Goal: Task Accomplishment & Management: Complete application form

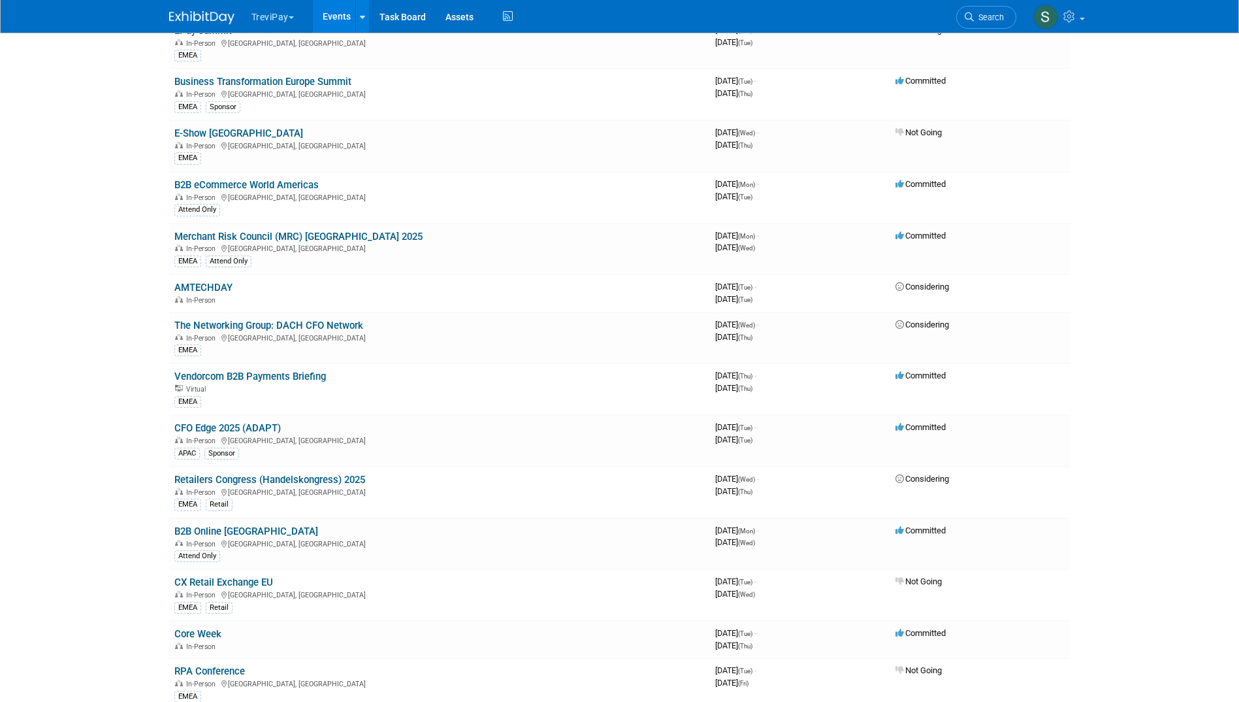
scroll to position [1601, 0]
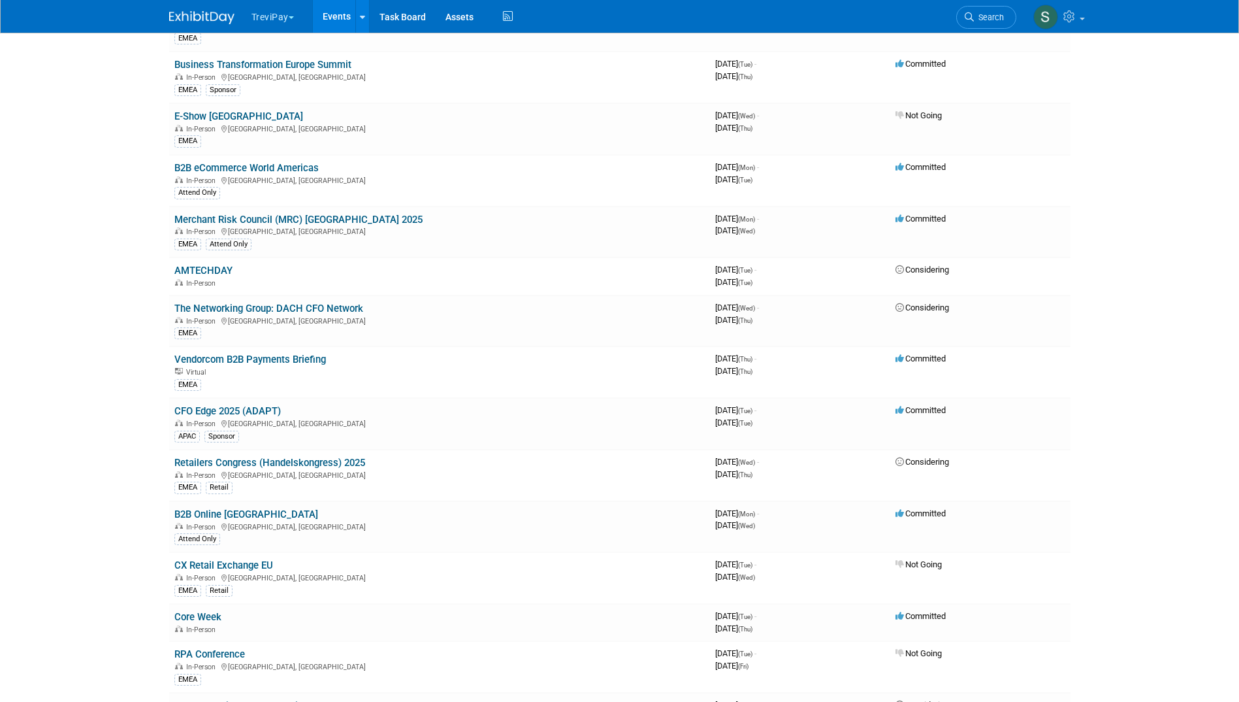
click at [348, 12] on link "Events" at bounding box center [337, 16] width 48 height 33
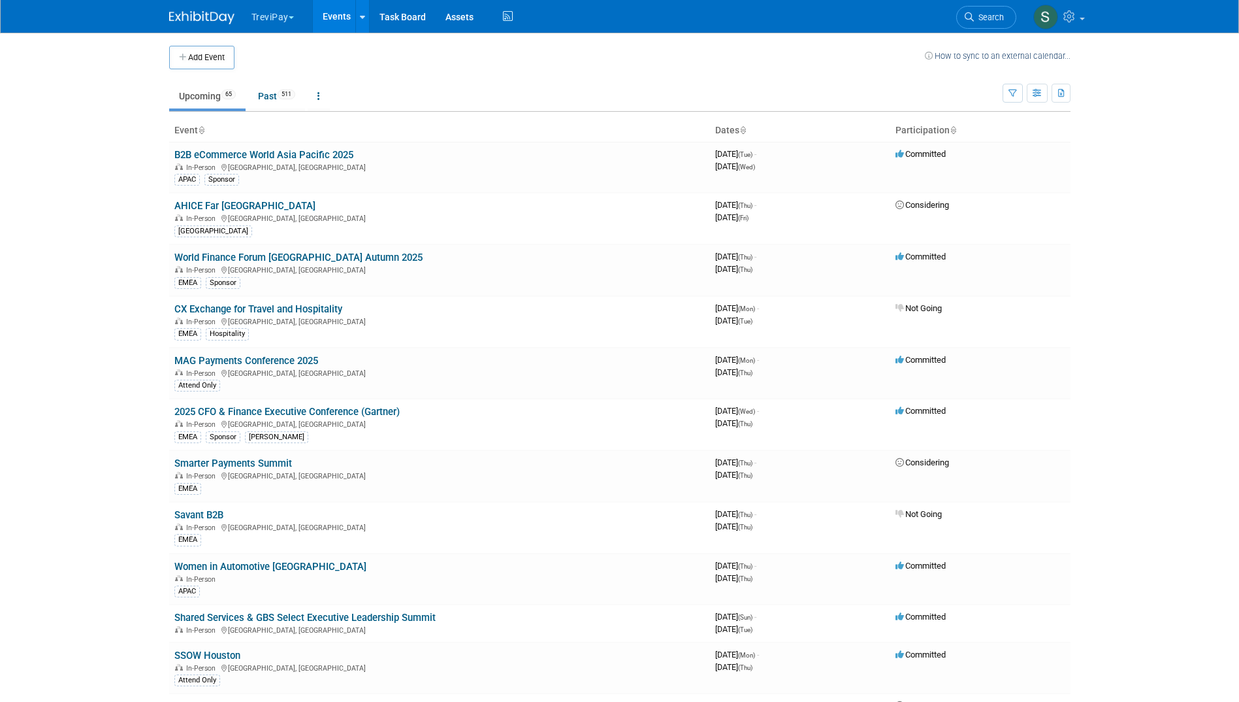
click at [216, 56] on button "Add Event" at bounding box center [201, 58] width 65 height 24
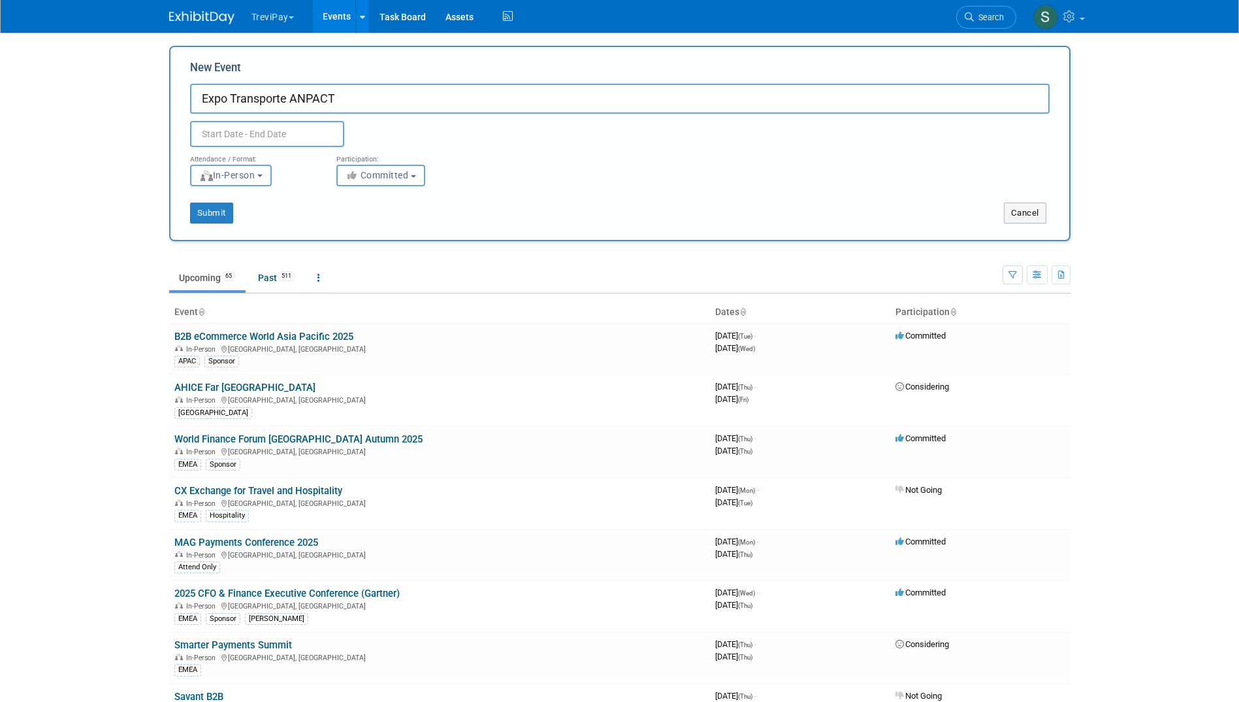
type input "Expo Transporte ANPACT"
click at [224, 134] on input "text" at bounding box center [267, 134] width 154 height 26
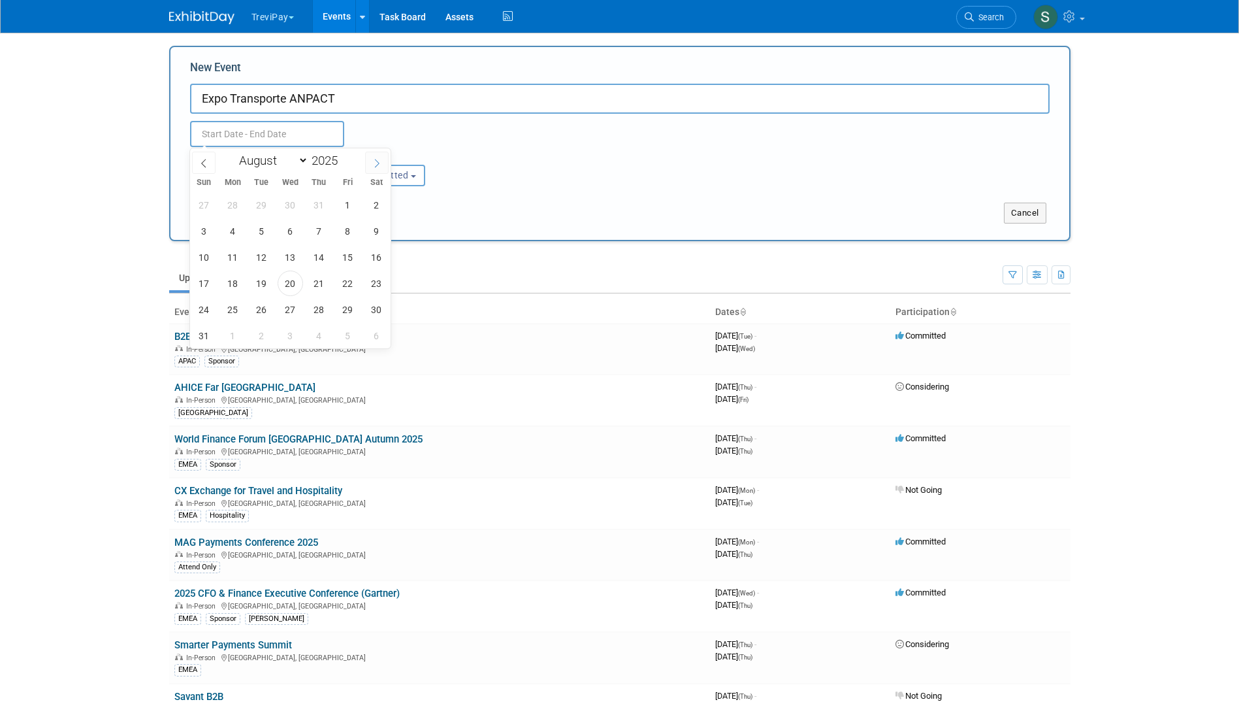
click at [373, 166] on icon at bounding box center [376, 163] width 9 height 9
select select "10"
click at [297, 261] on span "12" at bounding box center [290, 256] width 25 height 25
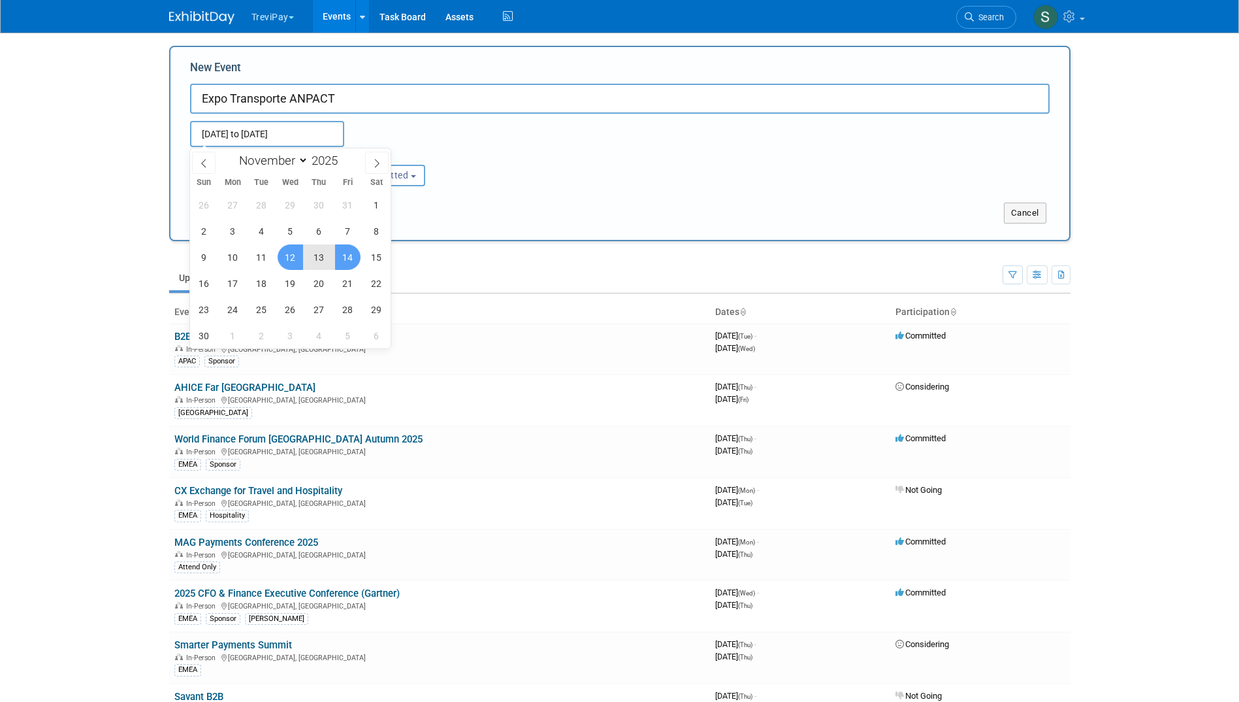
click at [342, 261] on span "14" at bounding box center [347, 256] width 25 height 25
type input "[DATE] to [DATE]"
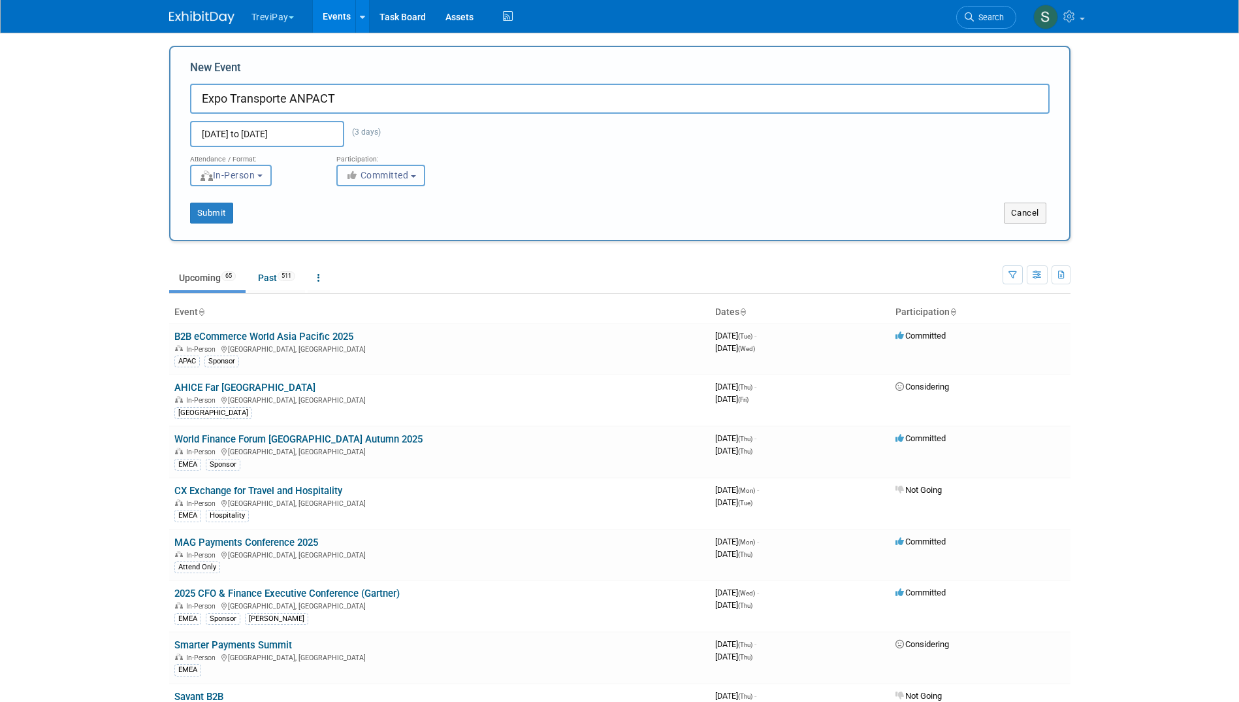
click at [388, 174] on span "Committed" at bounding box center [377, 175] width 63 height 10
click at [394, 220] on label "Considering" at bounding box center [387, 224] width 86 height 17
click at [349, 221] on input "Considering" at bounding box center [344, 225] width 8 height 8
drag, startPoint x: 209, startPoint y: 213, endPoint x: 395, endPoint y: 225, distance: 185.9
click at [394, 232] on div "New Event Expo Transporte ANPACT [DATE] to [DATE] (3 days) Duplicate Event Warn…" at bounding box center [620, 143] width 902 height 195
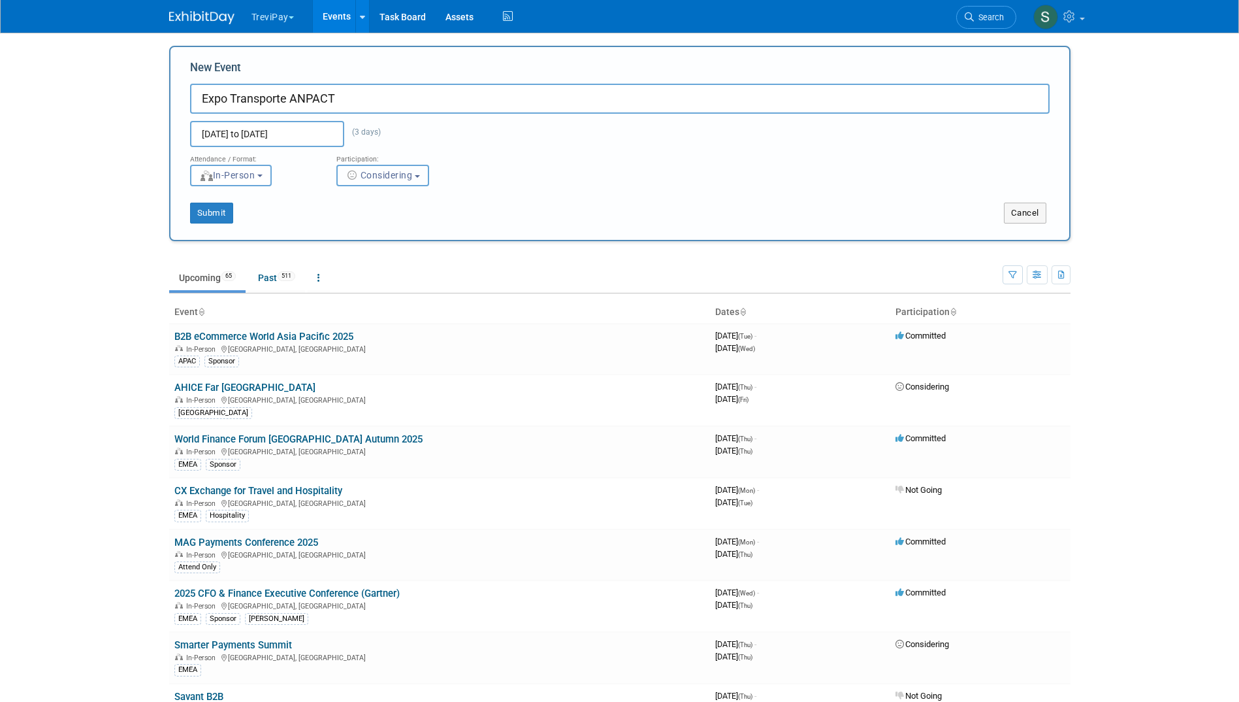
click at [364, 182] on button "Considering" at bounding box center [382, 176] width 93 height 22
click at [384, 208] on label "Committed" at bounding box center [387, 202] width 86 height 17
click at [349, 207] on input "Committed" at bounding box center [344, 203] width 8 height 8
select select "1"
click at [223, 210] on button "Submit" at bounding box center [211, 213] width 43 height 21
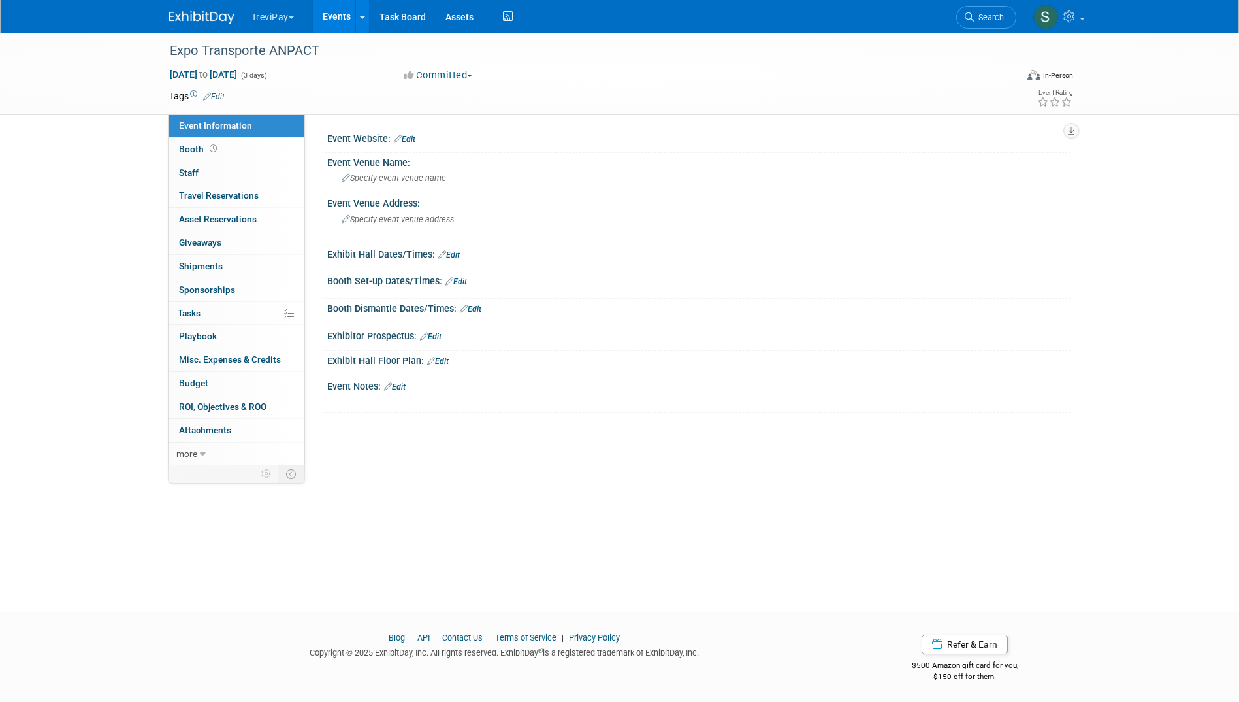
click at [507, 130] on div "Event Website: Edit" at bounding box center [698, 137] width 743 height 17
click at [530, 141] on div "Event Website: Edit" at bounding box center [698, 137] width 743 height 17
click at [406, 137] on link "Edit" at bounding box center [405, 139] width 22 height 9
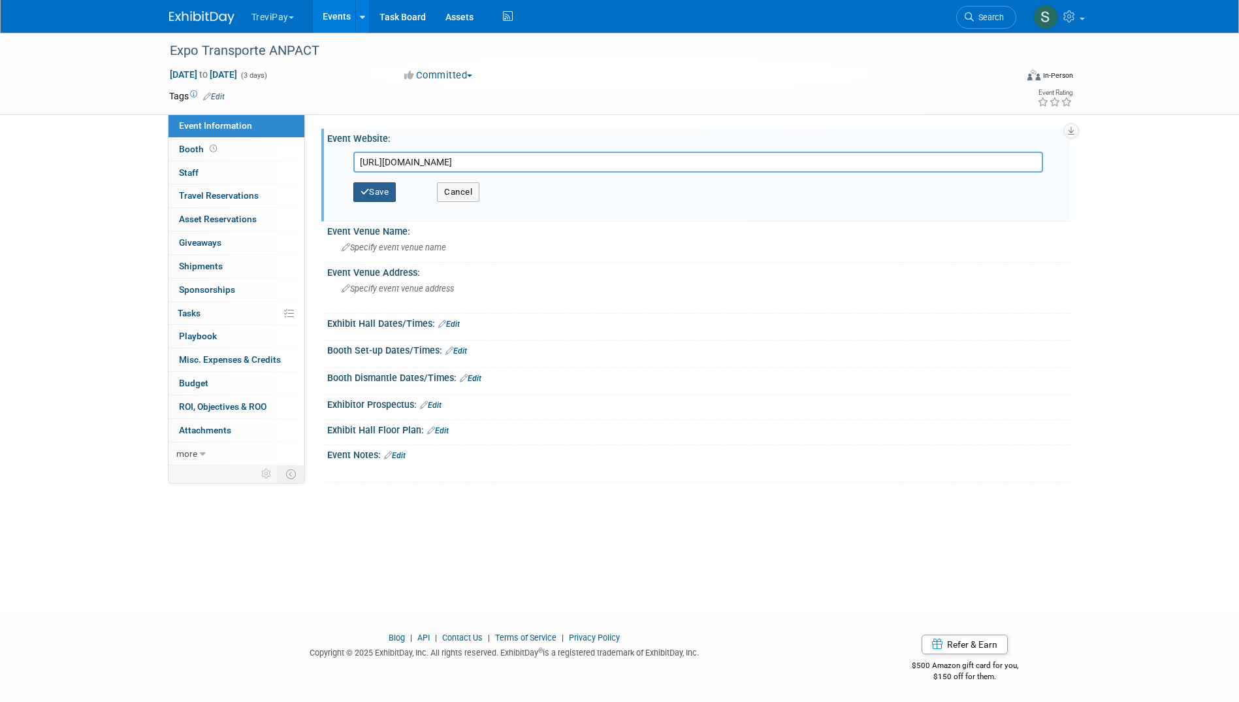
type input "https://expotransporte.com/"
click at [385, 195] on button "Save" at bounding box center [374, 192] width 43 height 20
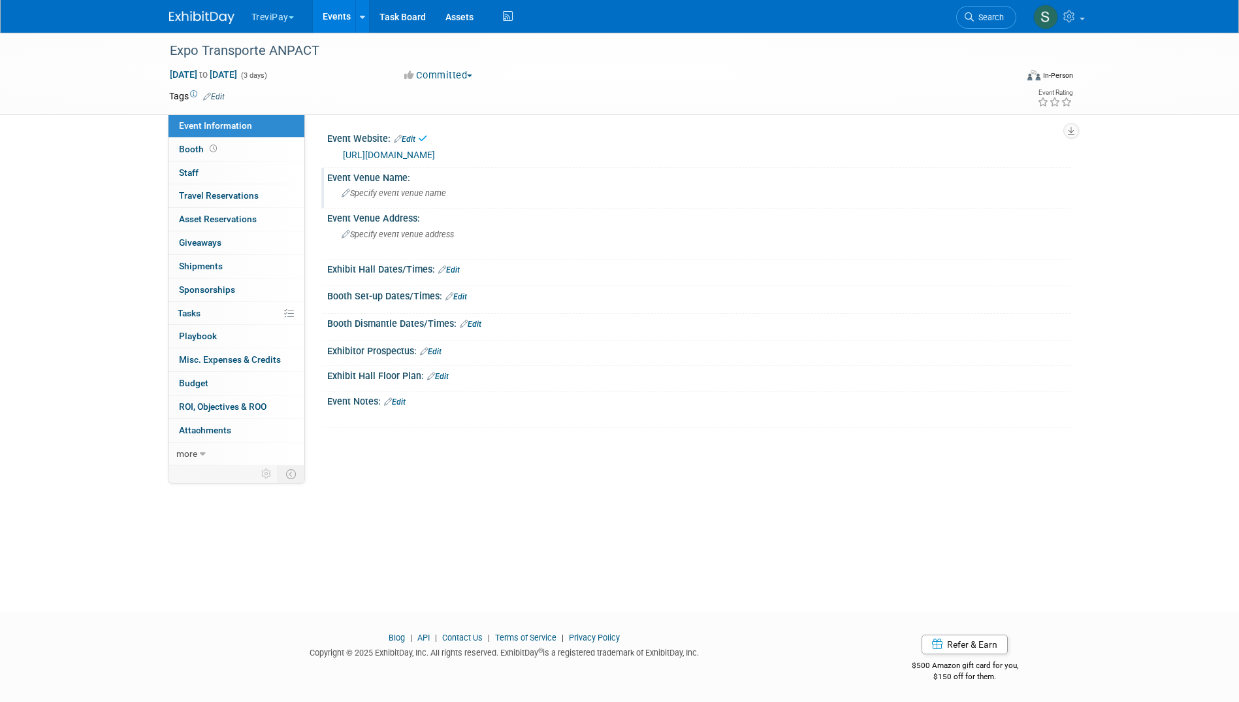
click at [485, 196] on div "Specify event venue name" at bounding box center [699, 193] width 724 height 20
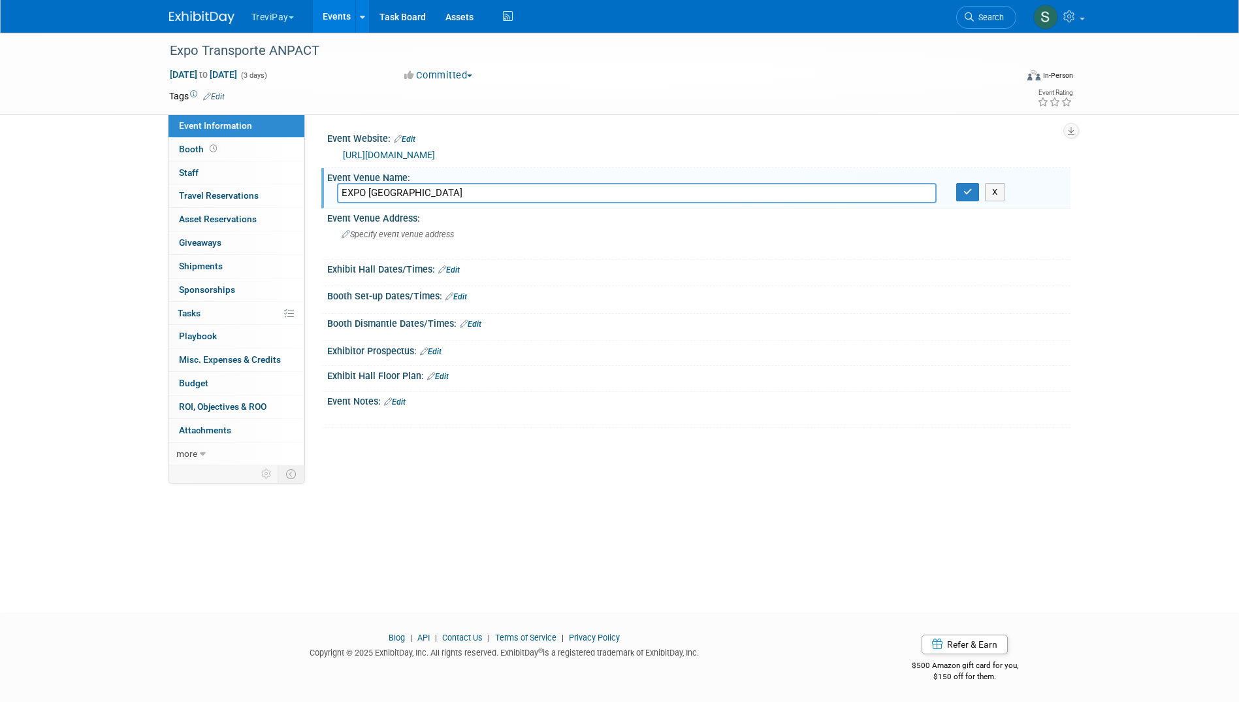
type input "EXPO Guadalajara"
click at [641, 273] on div "Exhibit Hall Dates/Times: Edit" at bounding box center [698, 267] width 743 height 17
click at [969, 190] on icon "button" at bounding box center [968, 192] width 9 height 8
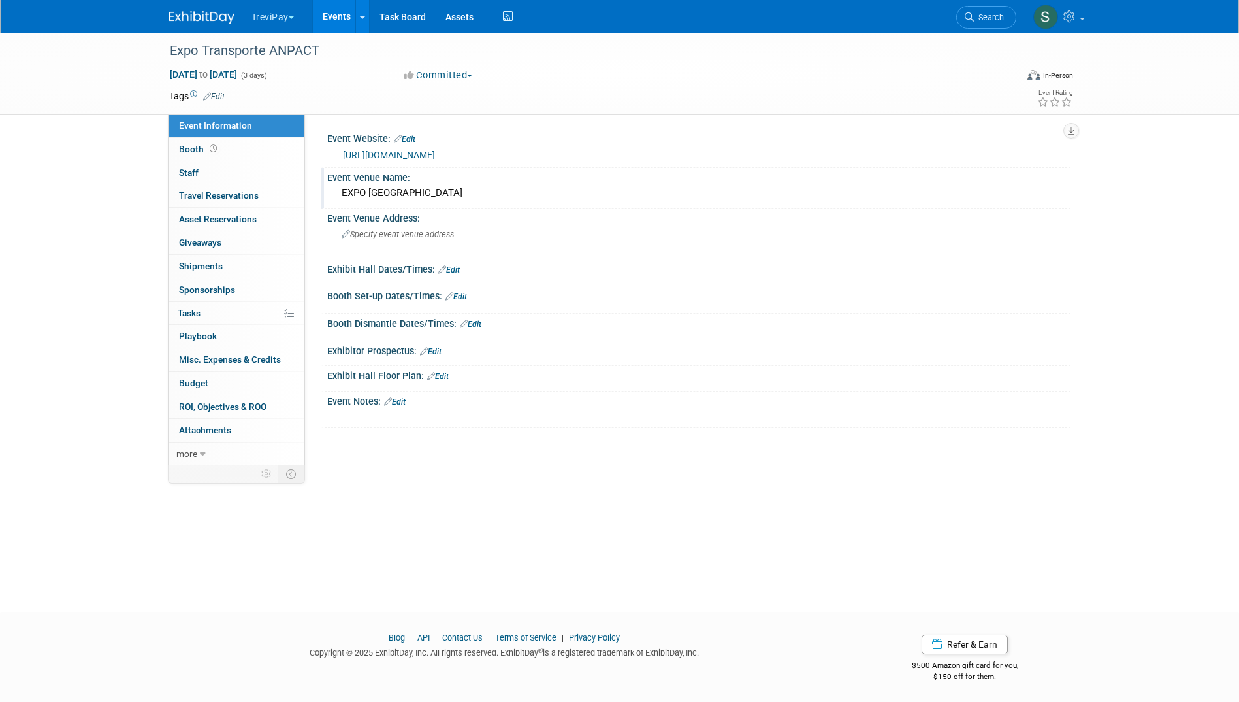
click at [541, 267] on div "Exhibit Hall Dates/Times: Edit" at bounding box center [698, 267] width 743 height 17
click at [452, 267] on link "Edit" at bounding box center [449, 269] width 22 height 9
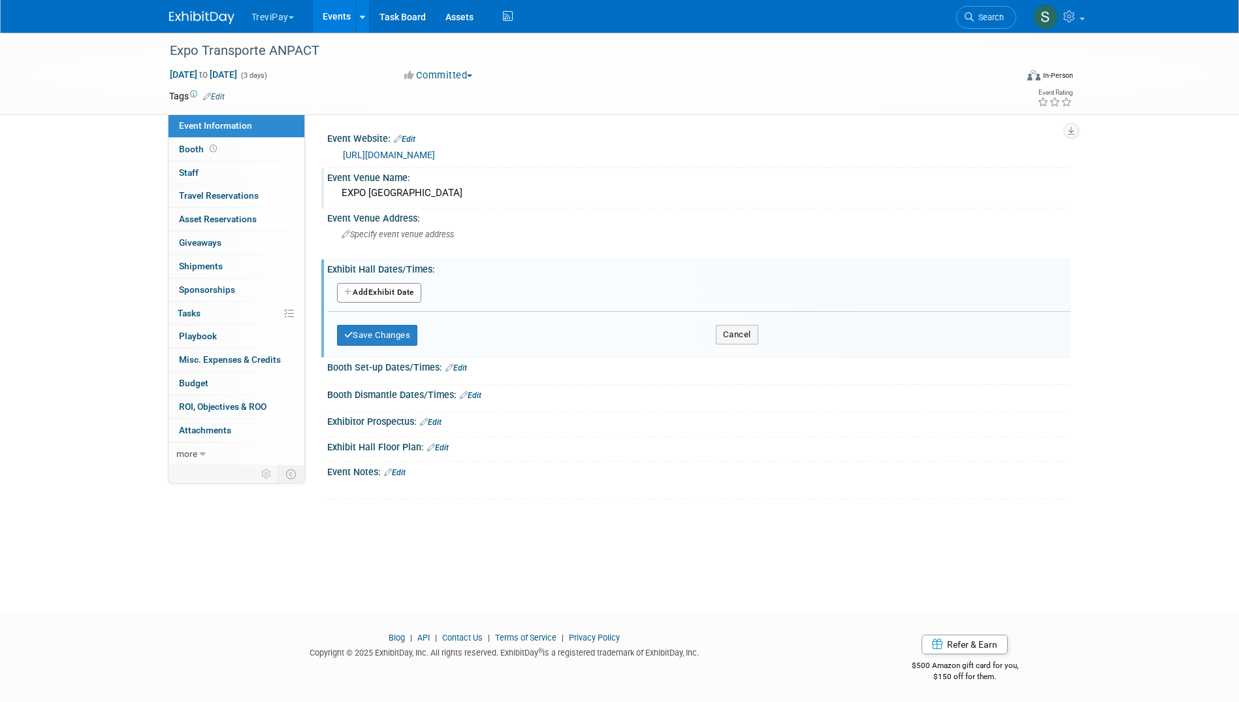
drag, startPoint x: 472, startPoint y: 311, endPoint x: 490, endPoint y: 308, distance: 18.5
click at [474, 310] on div "Add Another Exhibit Date" at bounding box center [698, 296] width 743 height 31
click at [441, 76] on button "Committed" at bounding box center [439, 76] width 78 height 14
click at [449, 113] on link "Considering" at bounding box center [451, 115] width 103 height 18
click at [383, 329] on button "Save Changes" at bounding box center [377, 335] width 81 height 21
